Goal: Information Seeking & Learning: Learn about a topic

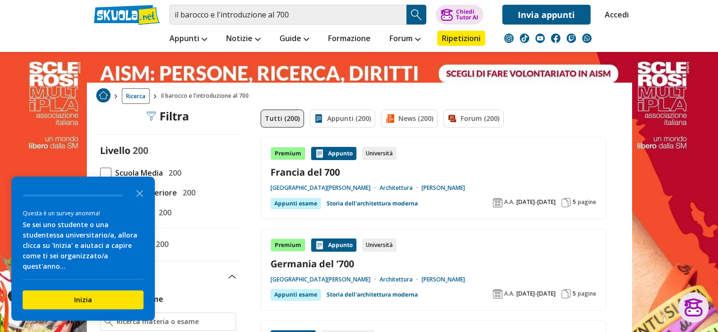
scroll to position [189, 0]
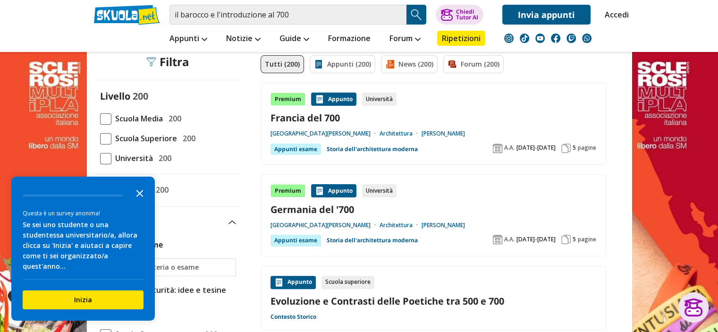
click at [142, 202] on icon "Close the survey" at bounding box center [139, 192] width 19 height 19
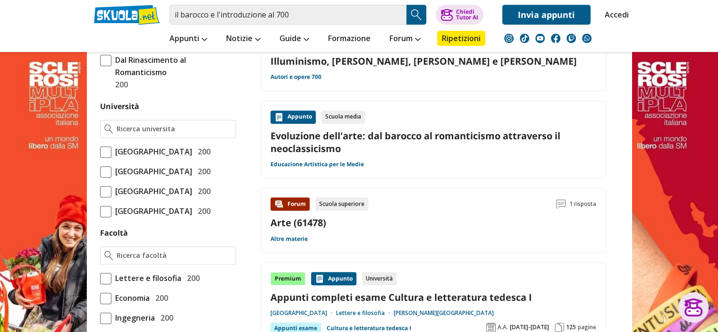
scroll to position [519, 0]
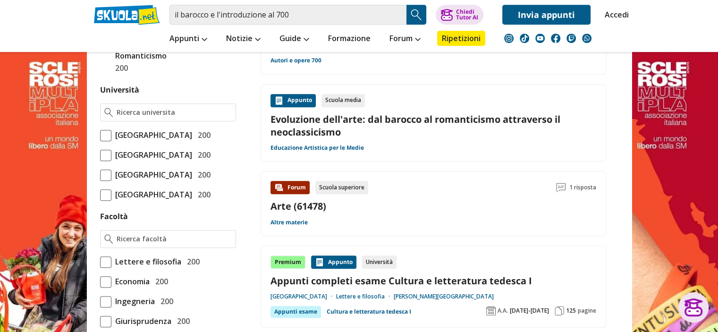
click at [315, 122] on link "Evoluzione dell'arte: dal barocco al romanticismo attraverso il neoclassicismo" at bounding box center [433, 125] width 326 height 25
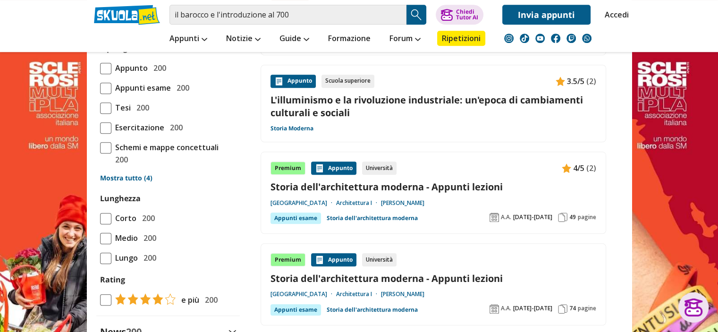
scroll to position [991, 0]
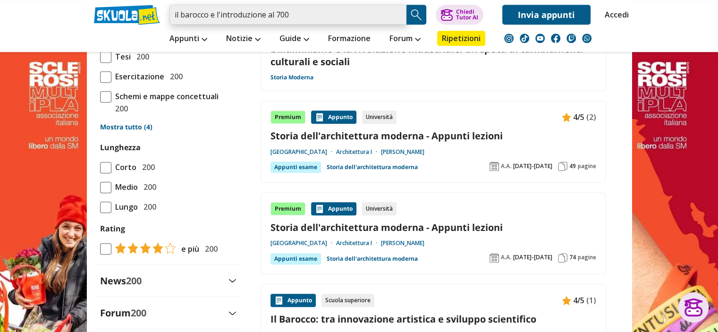
click at [308, 13] on input "il barocco e l'introduzione al 700" at bounding box center [287, 15] width 237 height 20
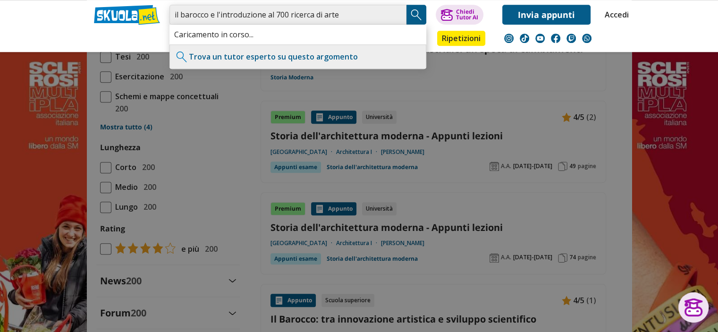
type input "il barocco e l'introduzione al 700 ricerca di arte"
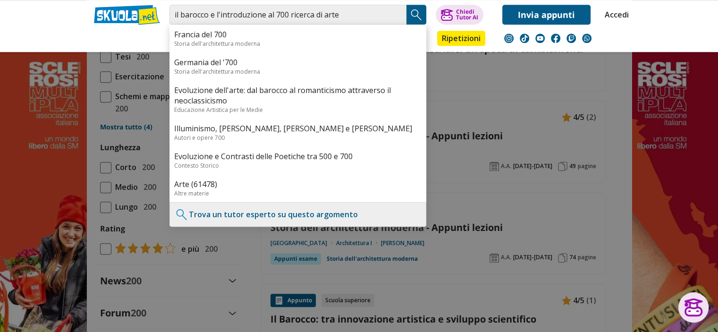
click at [505, 61] on div at bounding box center [359, 166] width 718 height 332
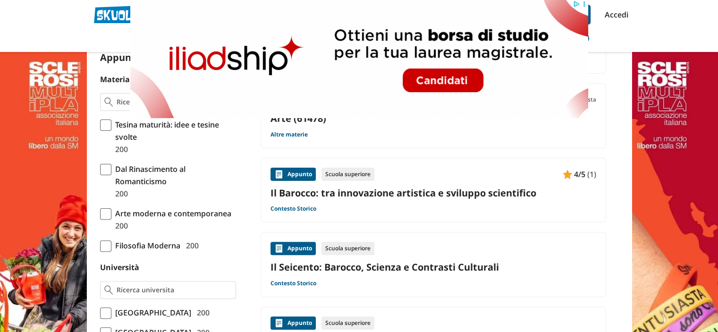
click at [412, 192] on link "Il Barocco: tra innovazione artistica e sviluppo scientifico" at bounding box center [433, 192] width 326 height 13
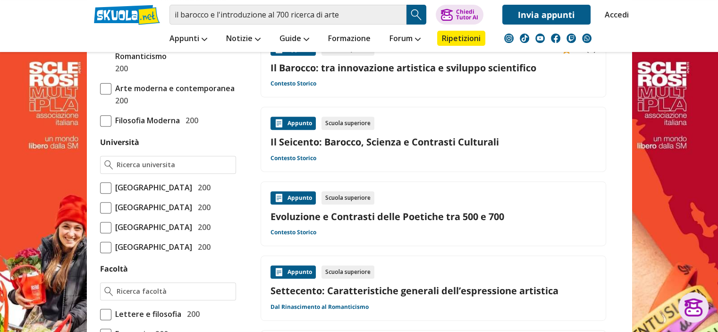
scroll to position [378, 0]
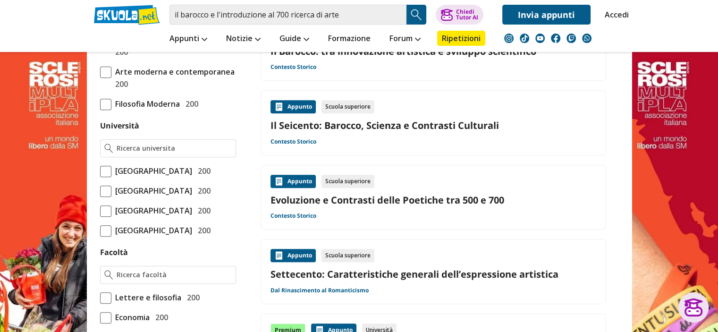
click at [438, 275] on link "Settecento: Caratteristiche generali dell’espressione artistica" at bounding box center [433, 274] width 326 height 13
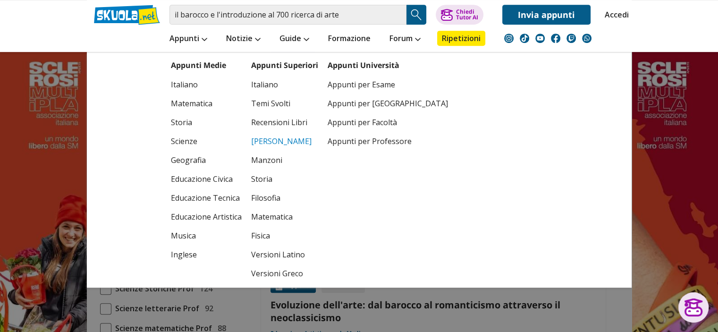
scroll to position [519, 0]
